Goal: Task Accomplishment & Management: Use online tool/utility

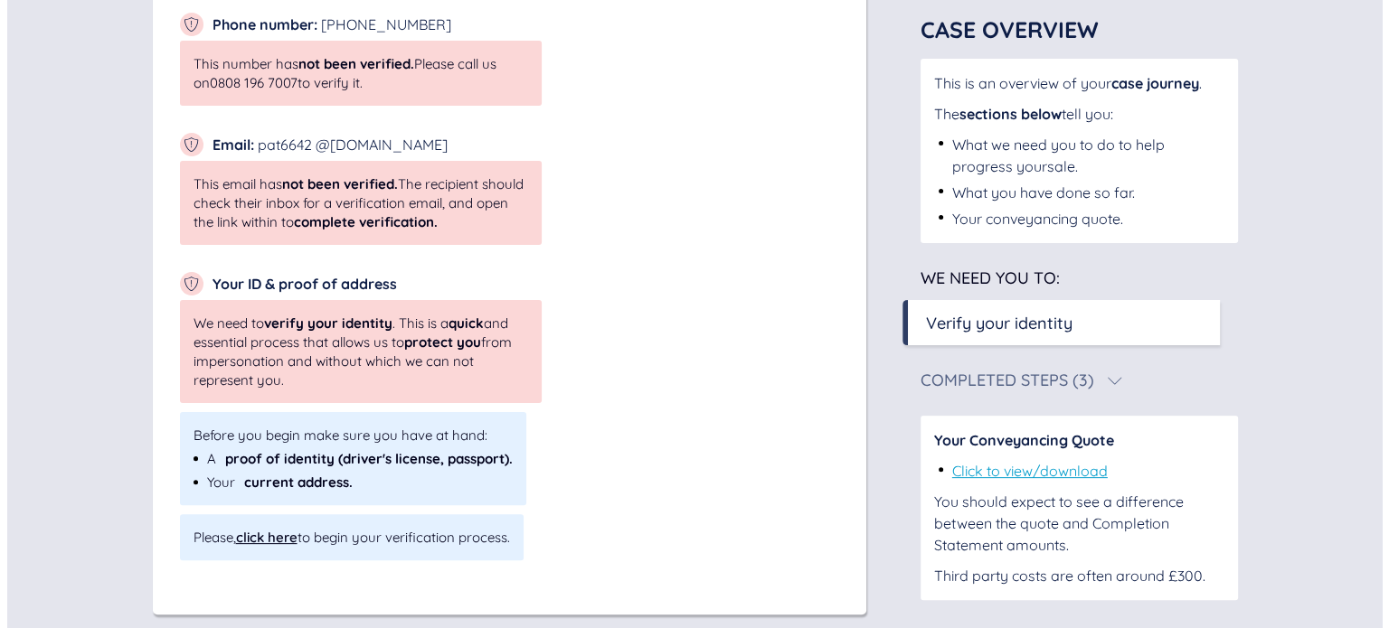
scroll to position [423, 0]
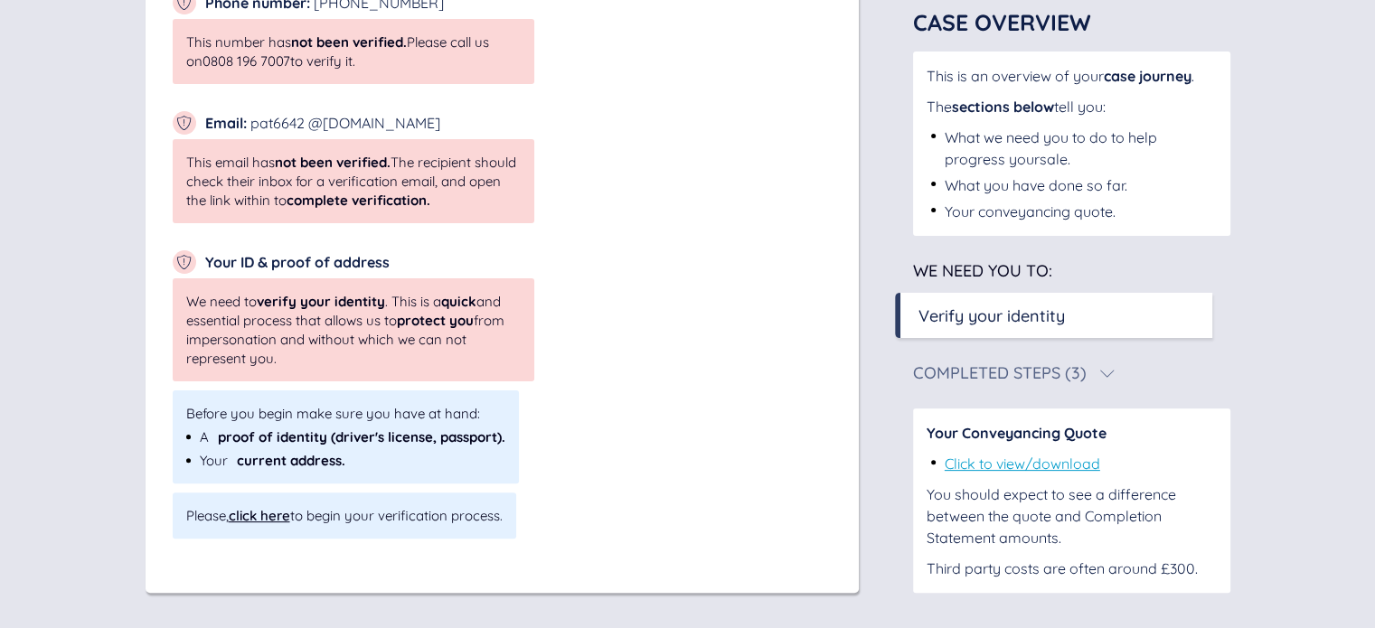
click at [274, 523] on div "click here" at bounding box center [259, 515] width 61 height 17
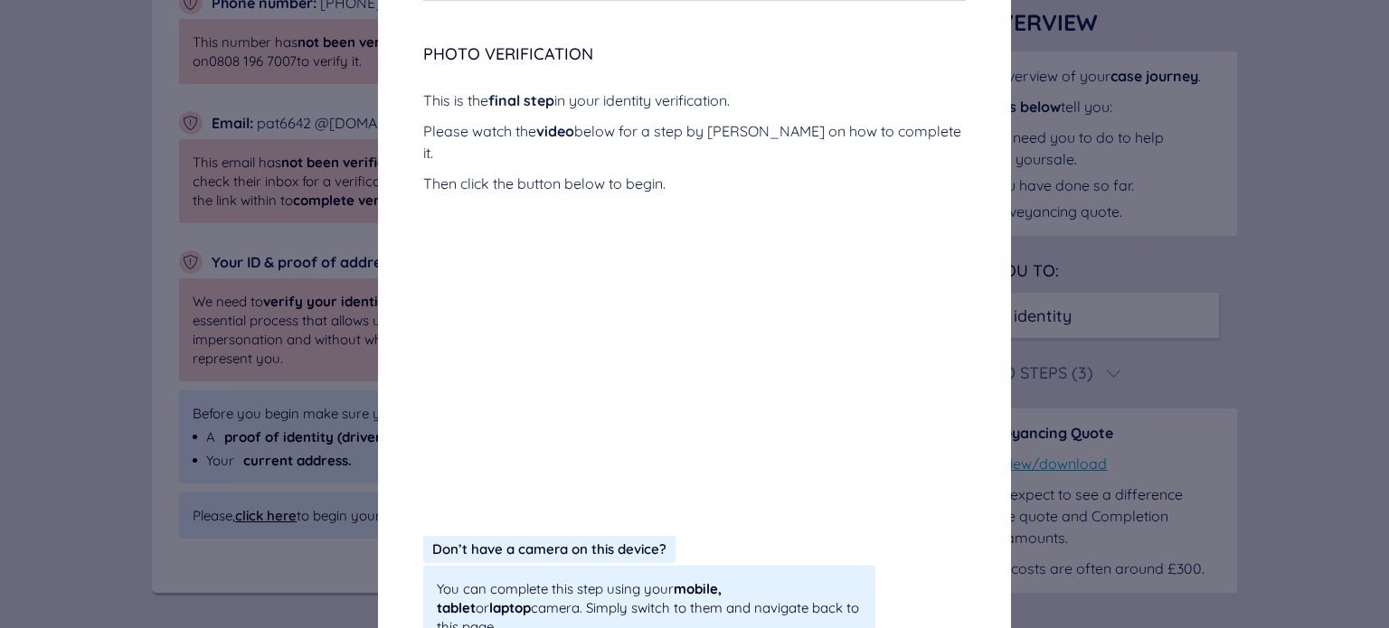
scroll to position [369, 0]
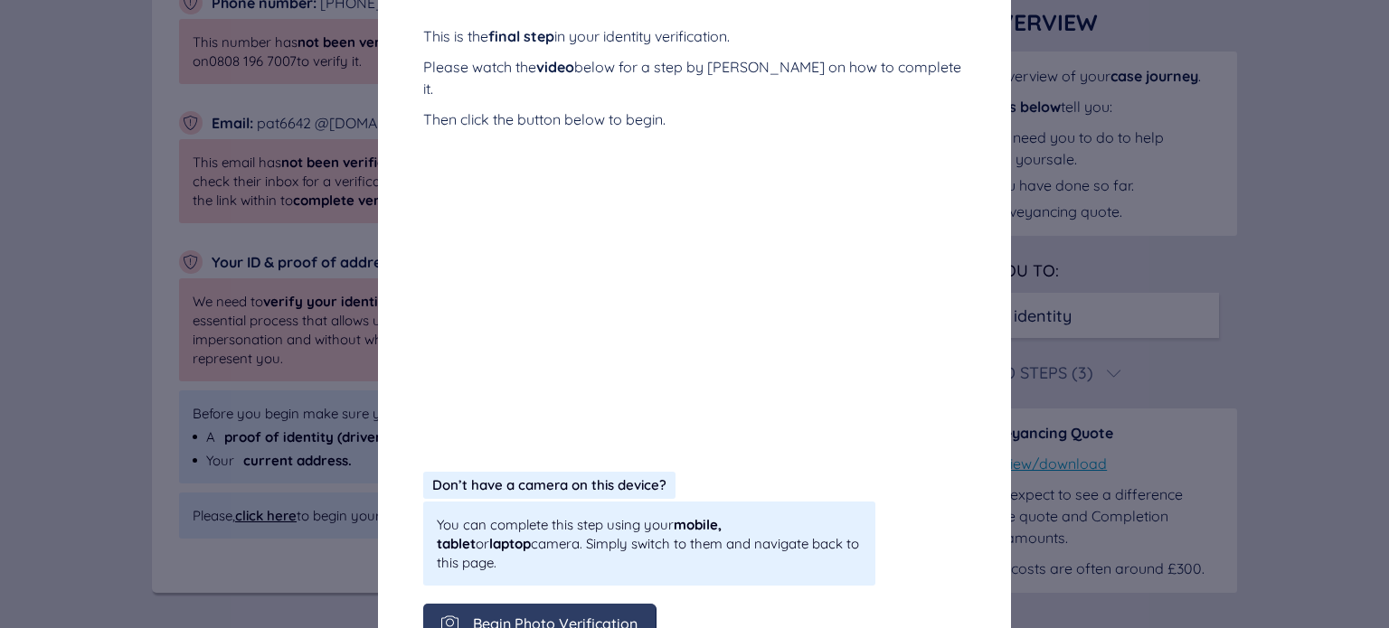
click at [533, 604] on div "Begin Photo Verification" at bounding box center [539, 624] width 232 height 41
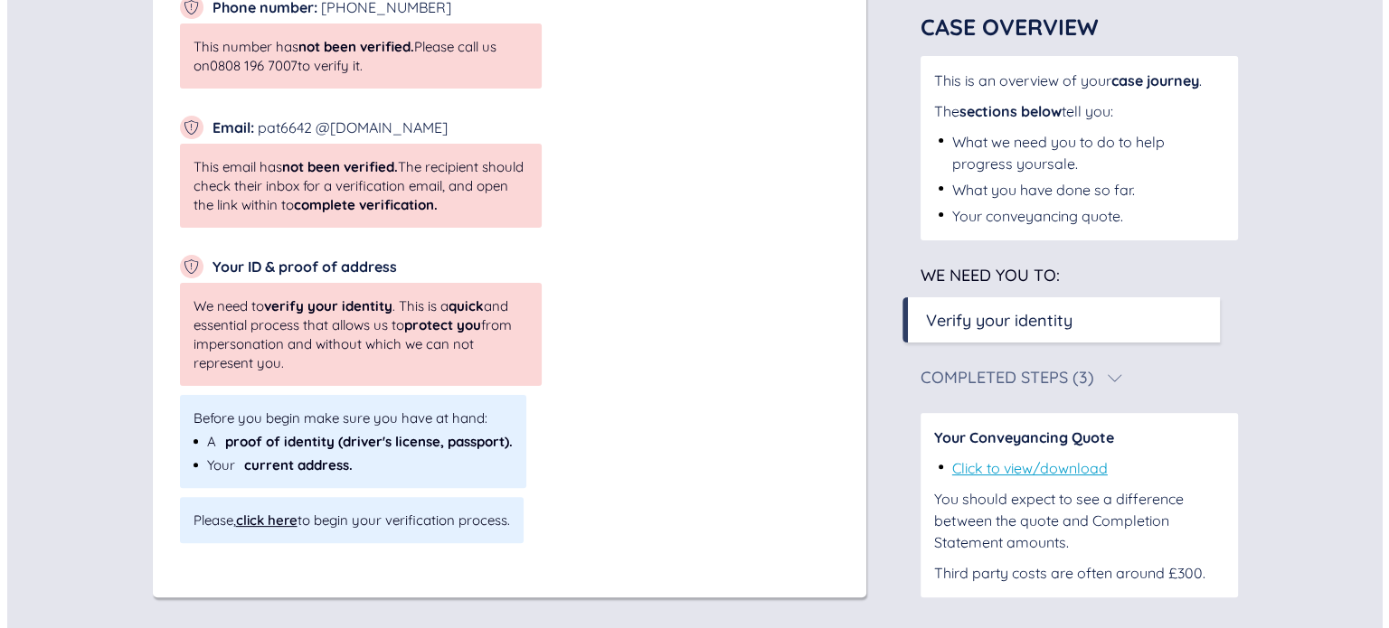
scroll to position [423, 0]
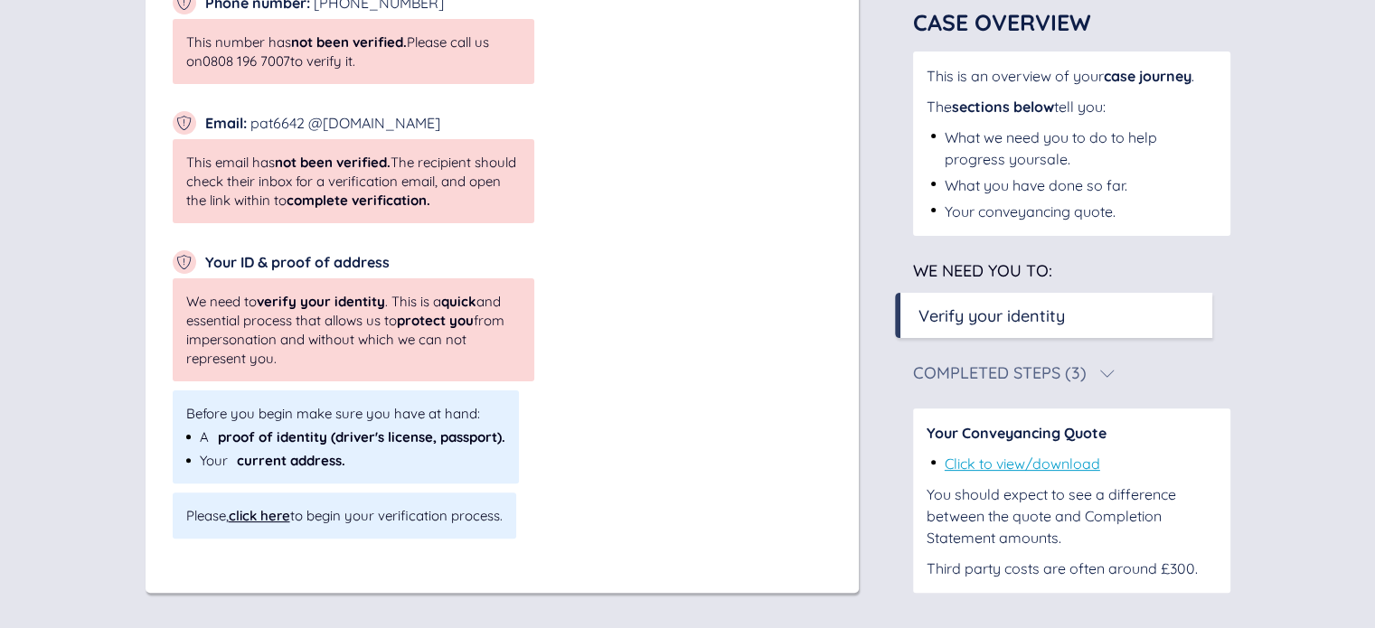
click at [262, 518] on div "click here" at bounding box center [259, 515] width 61 height 17
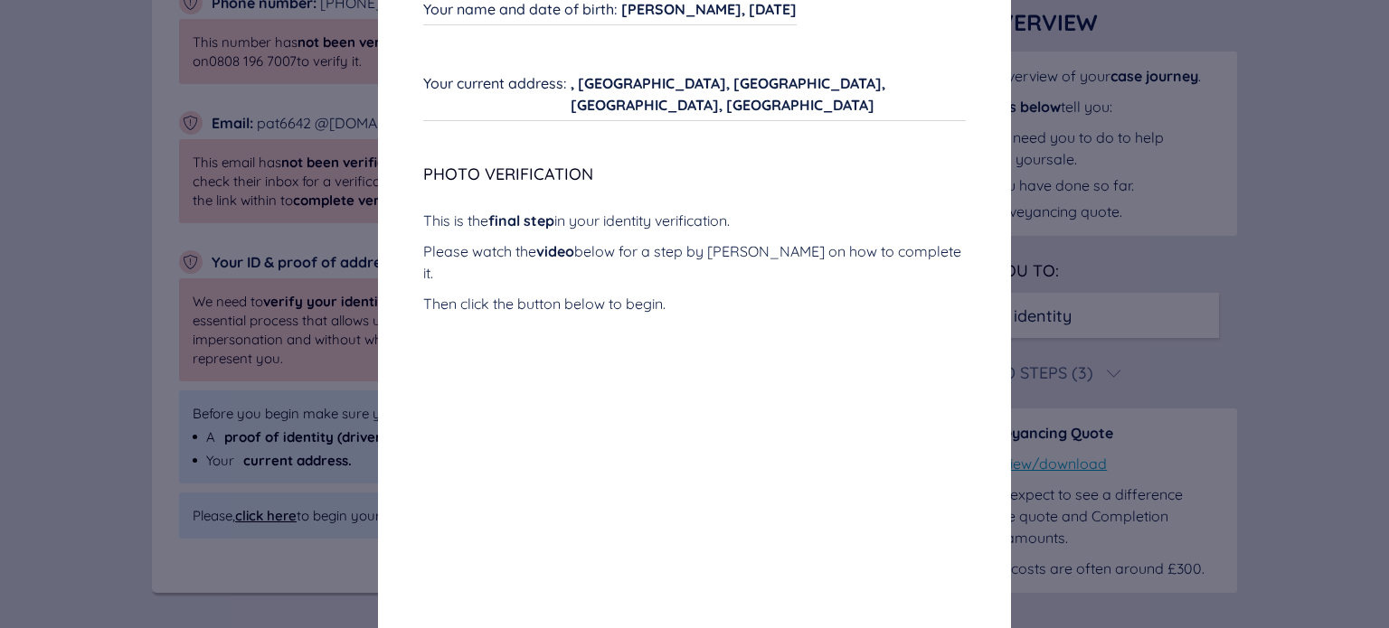
scroll to position [362, 0]
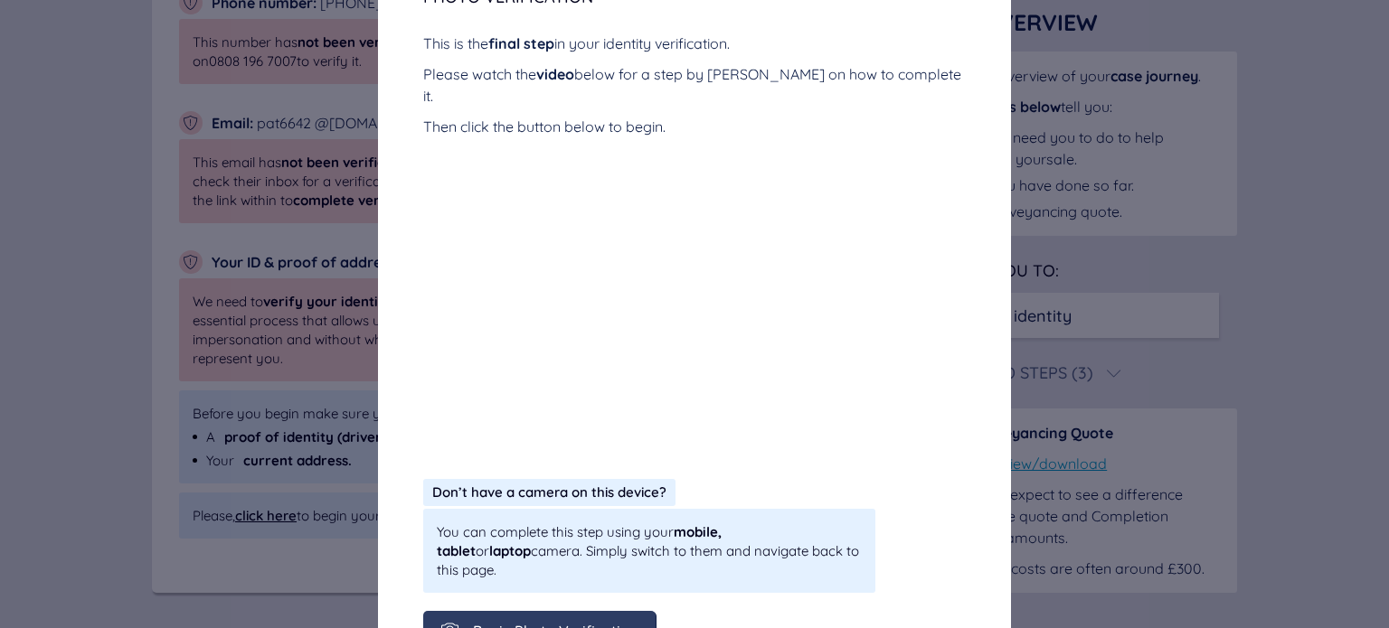
click at [586, 623] on span "Begin Photo Verification" at bounding box center [555, 631] width 165 height 16
